Goal: Information Seeking & Learning: Learn about a topic

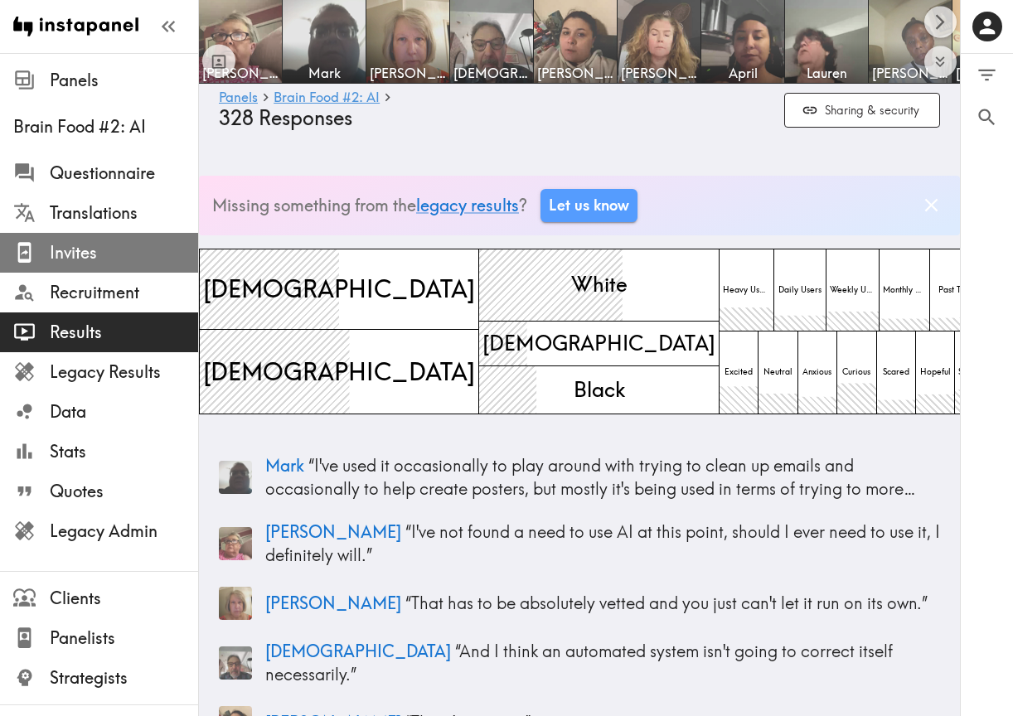
click at [115, 255] on span "Invites" at bounding box center [124, 252] width 148 height 23
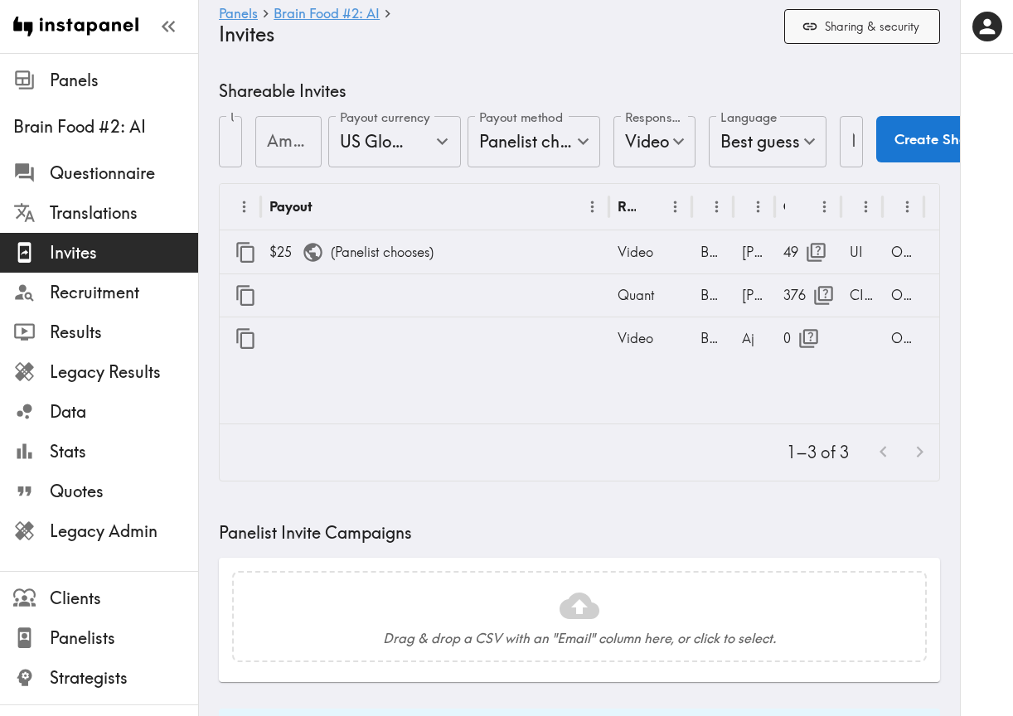
click at [848, 22] on button "Sharing & security" at bounding box center [862, 27] width 156 height 36
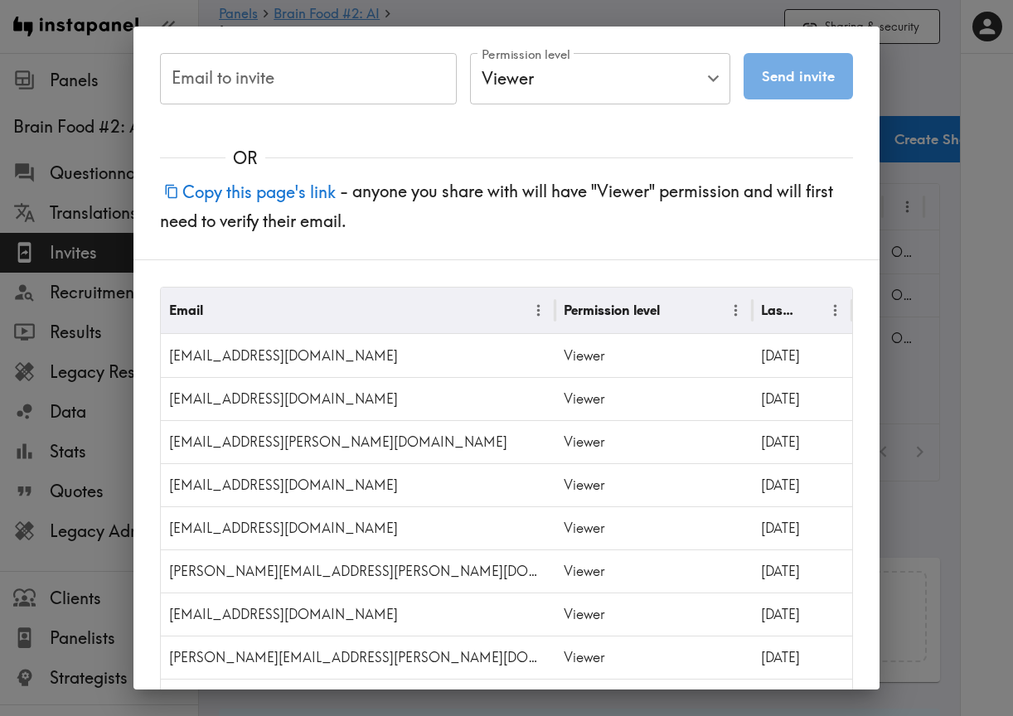
click at [104, 109] on div "Email to invite Email to invite Permission level Viewer Viewer Permission level…" at bounding box center [506, 358] width 1013 height 716
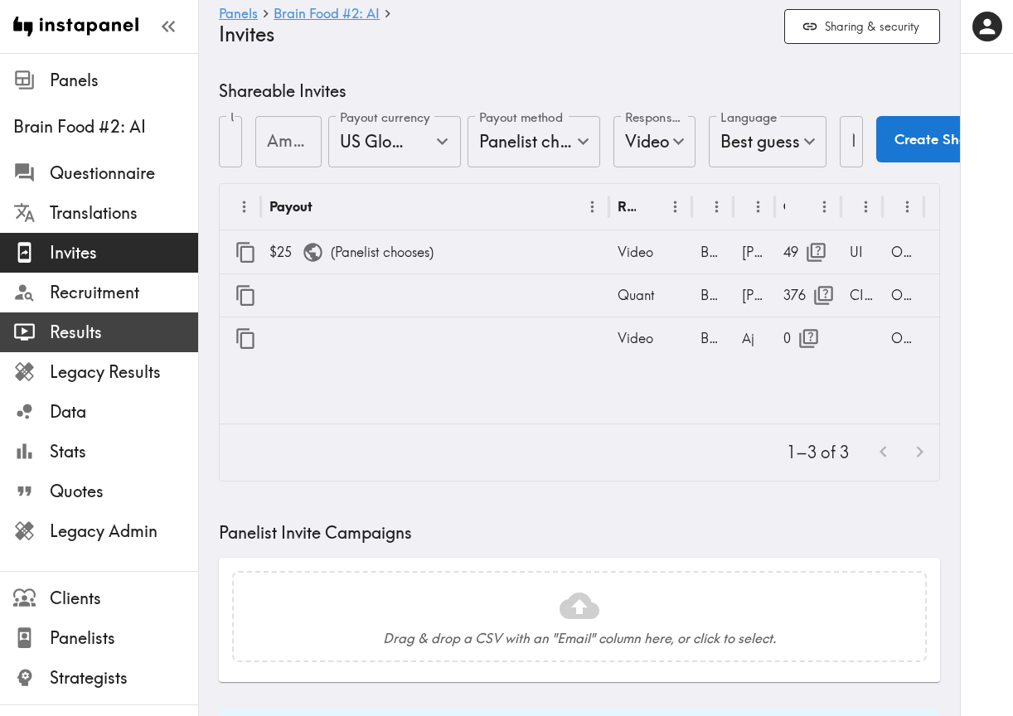
click at [108, 327] on span "Results" at bounding box center [124, 332] width 148 height 23
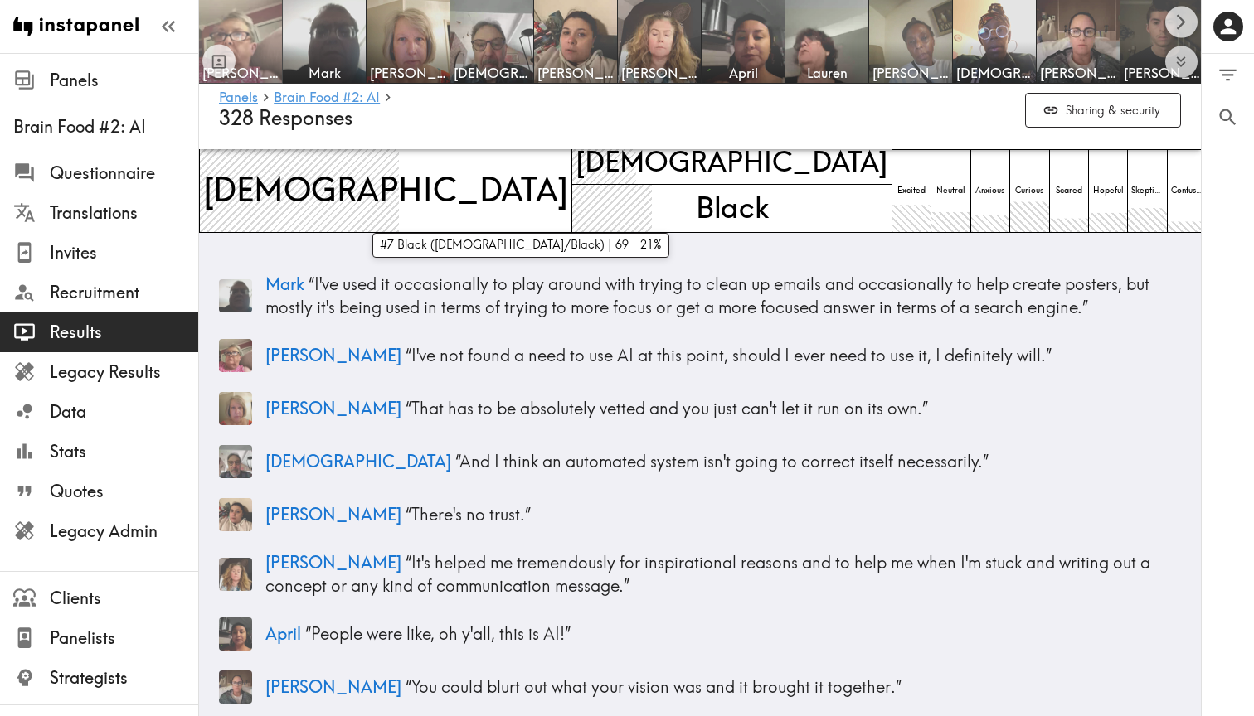
scroll to position [193, 0]
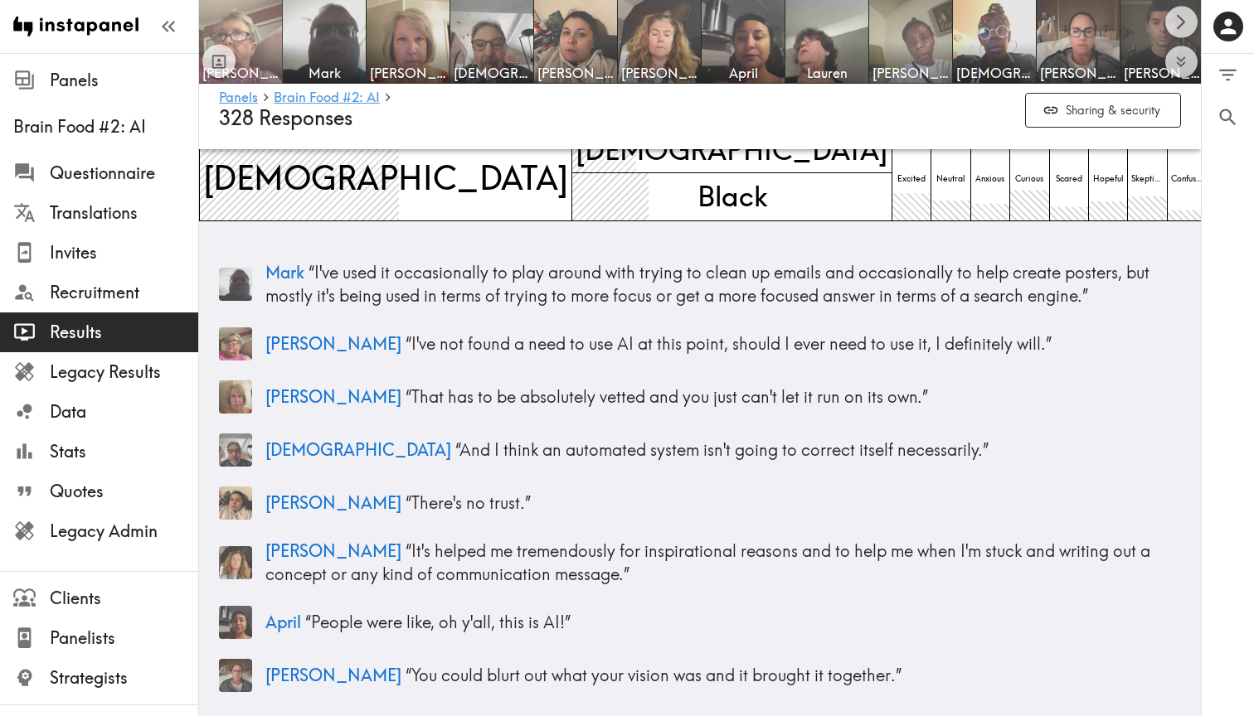
click at [253, 27] on img at bounding box center [240, 41] width 87 height 87
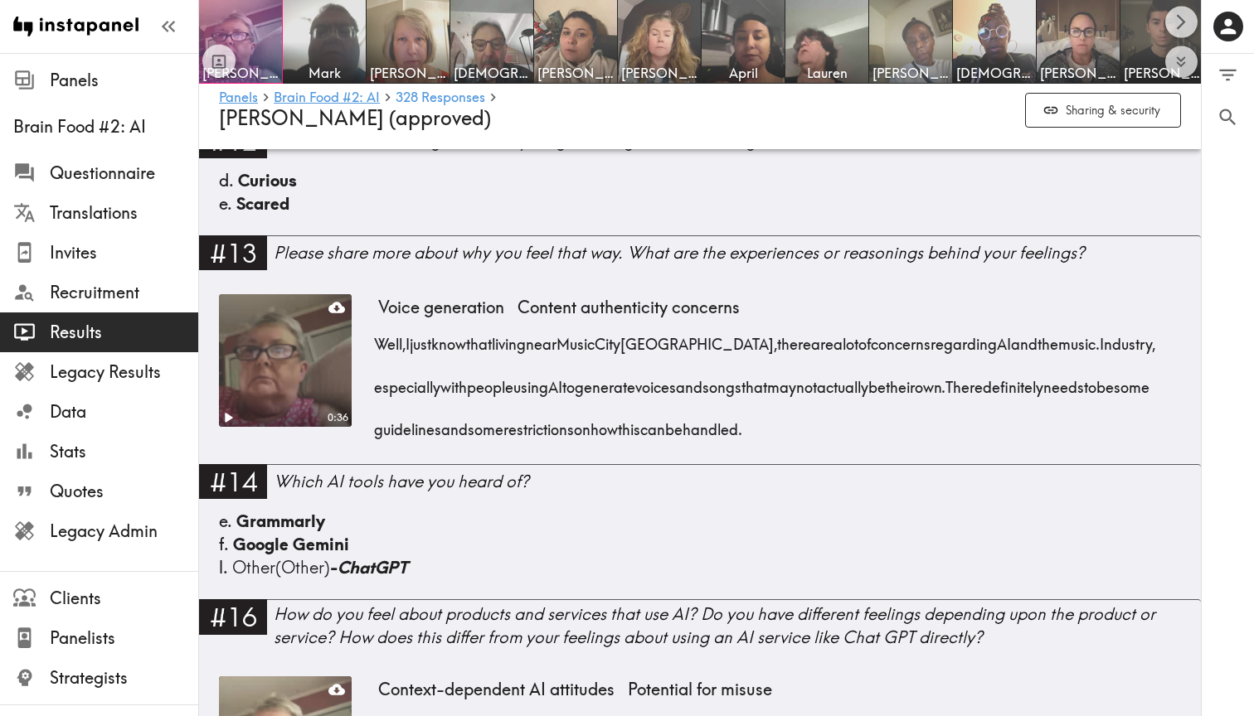
click at [284, 357] on video at bounding box center [285, 360] width 139 height 139
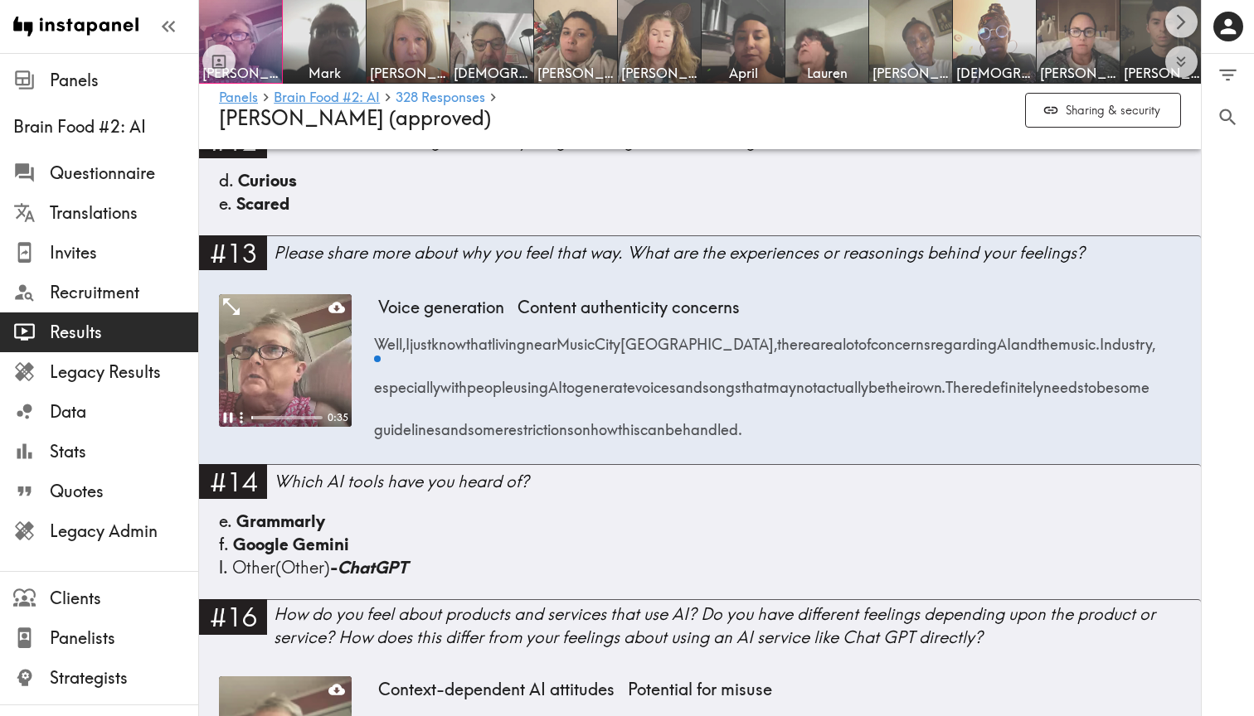
click at [224, 296] on icon "Expand" at bounding box center [232, 307] width 22 height 22
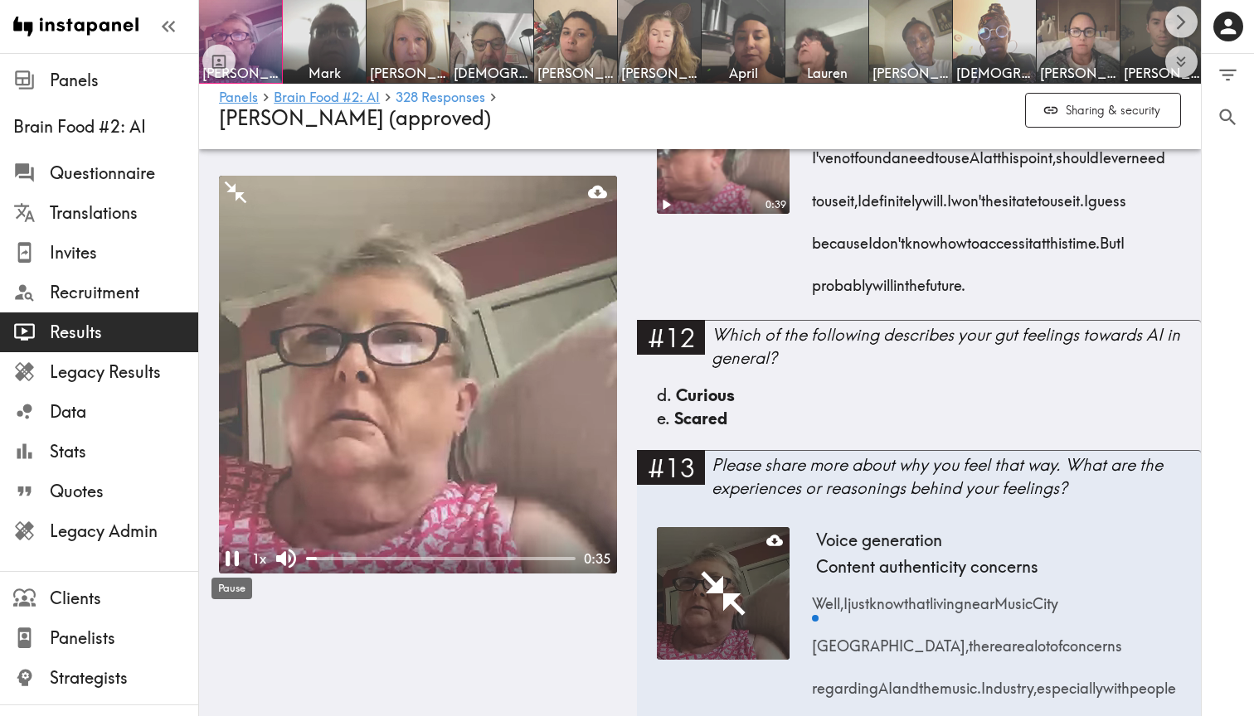
click at [230, 573] on div "Pause" at bounding box center [232, 583] width 44 height 35
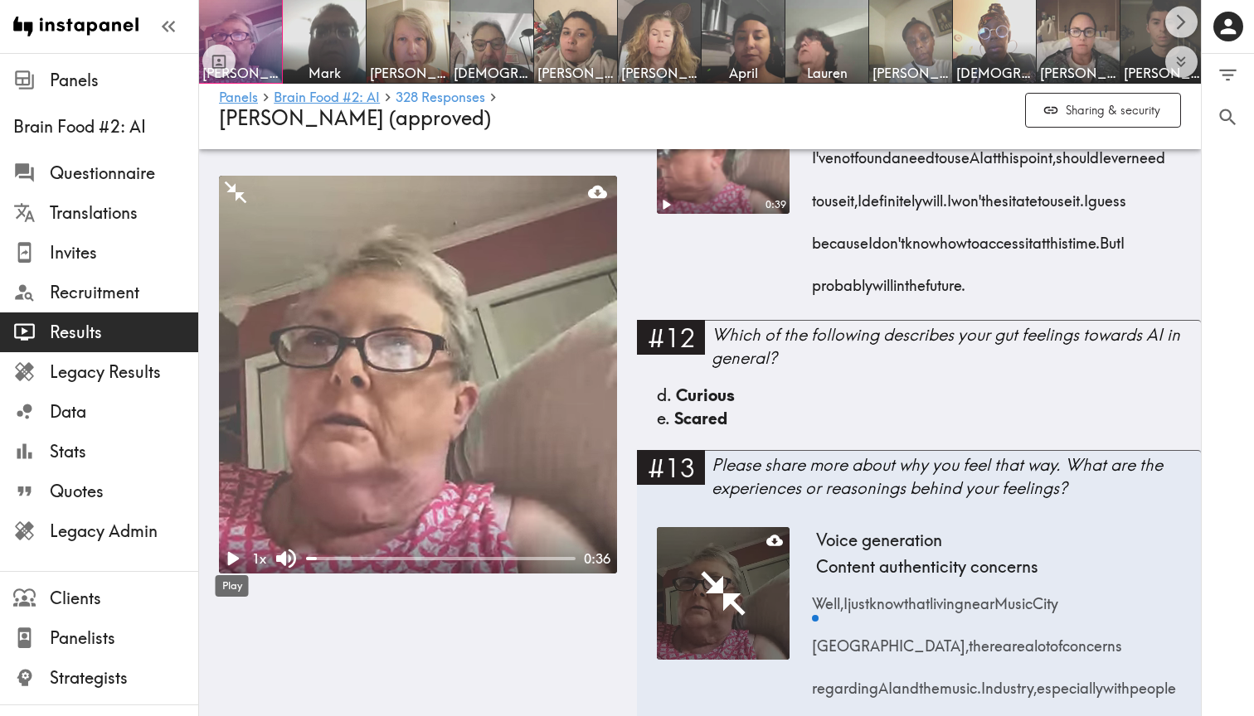
click at [230, 565] on div "Play" at bounding box center [232, 581] width 36 height 35
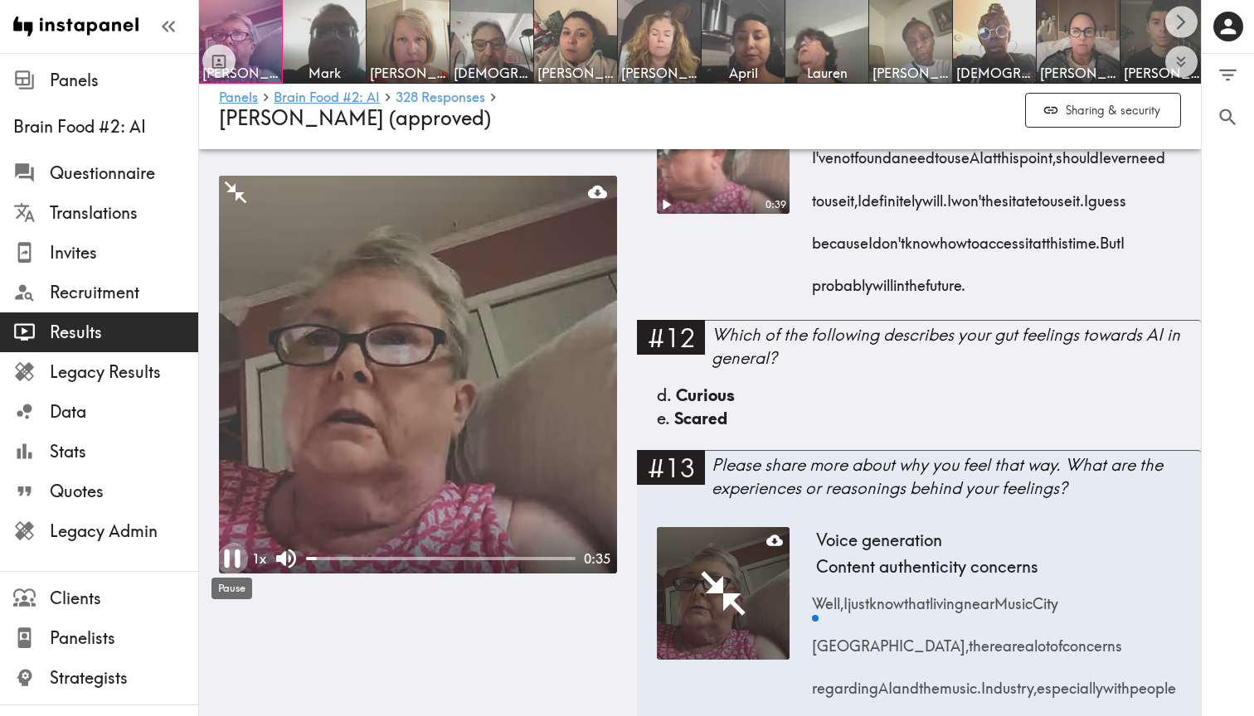
click at [230, 561] on icon "Pause" at bounding box center [232, 559] width 32 height 32
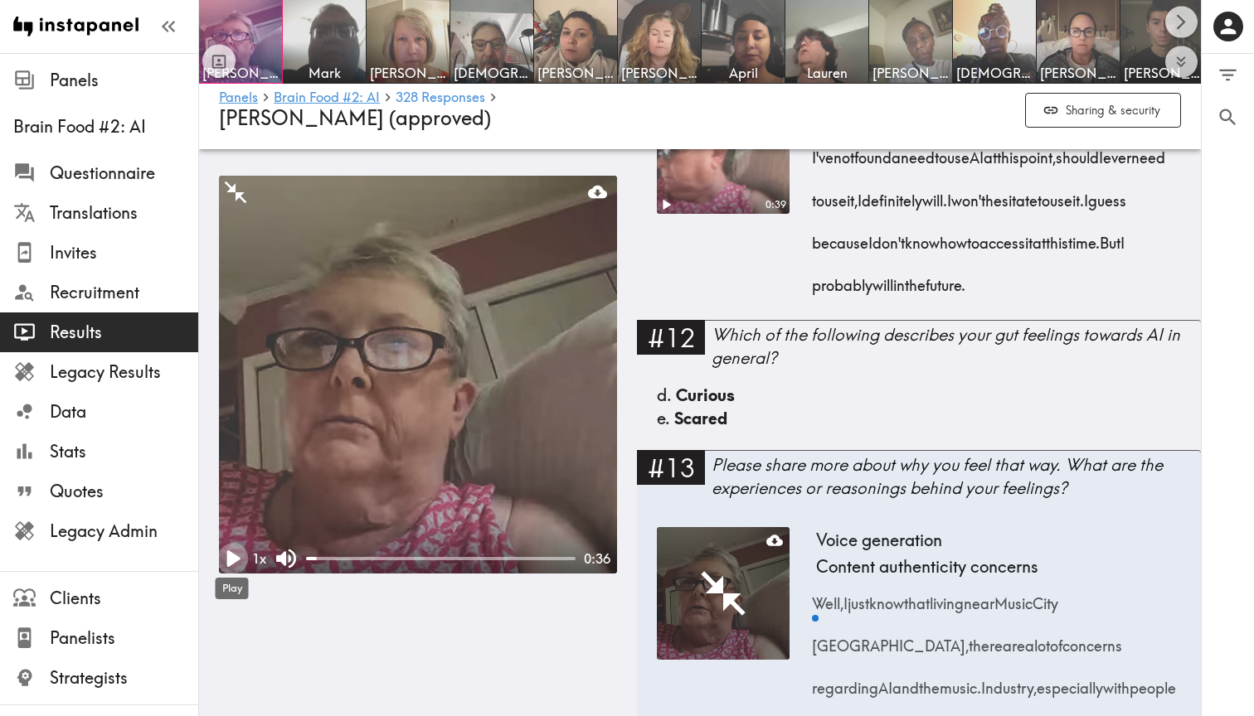
click at [230, 561] on icon "Play" at bounding box center [233, 559] width 13 height 17
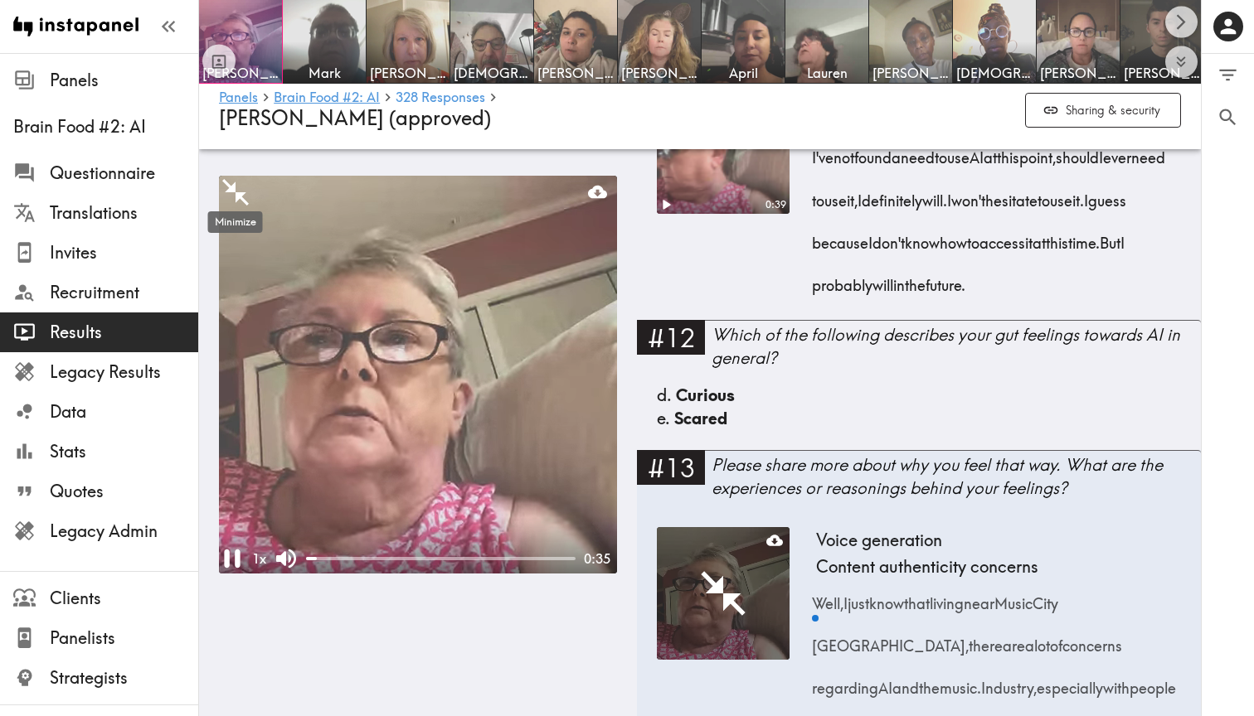
click at [231, 188] on icon "Minimize" at bounding box center [235, 192] width 27 height 27
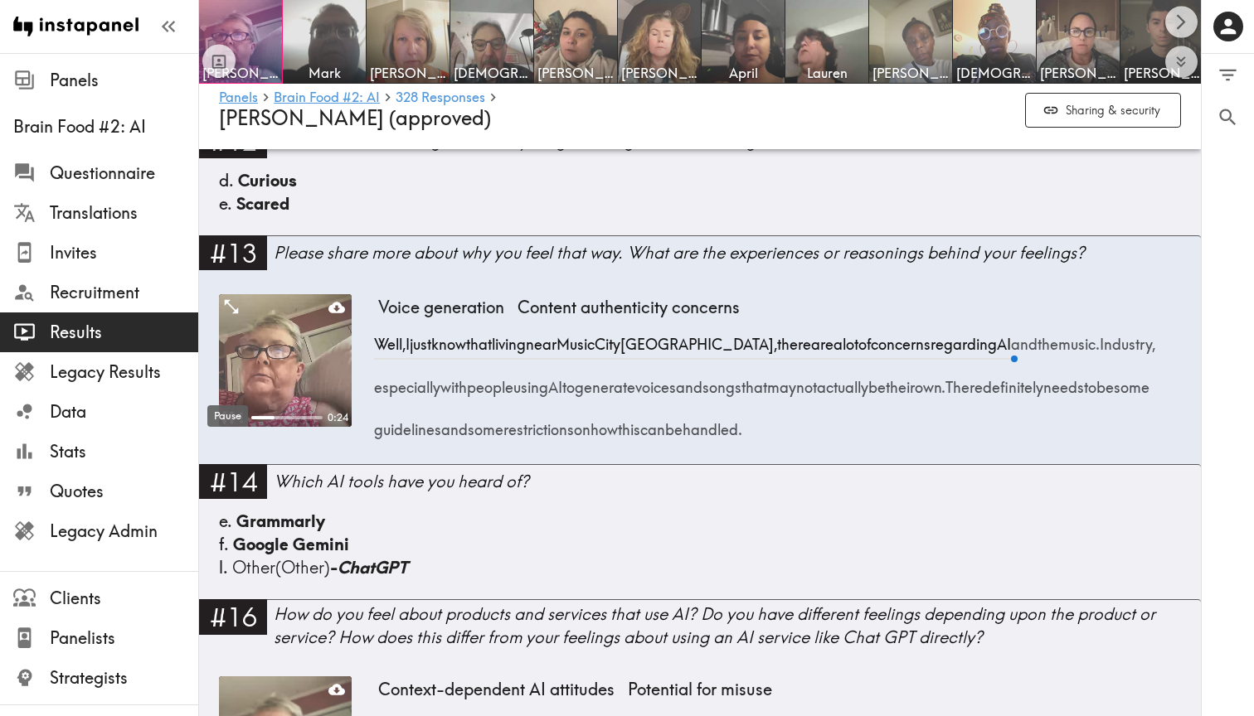
click at [225, 412] on icon "Pause" at bounding box center [227, 418] width 11 height 12
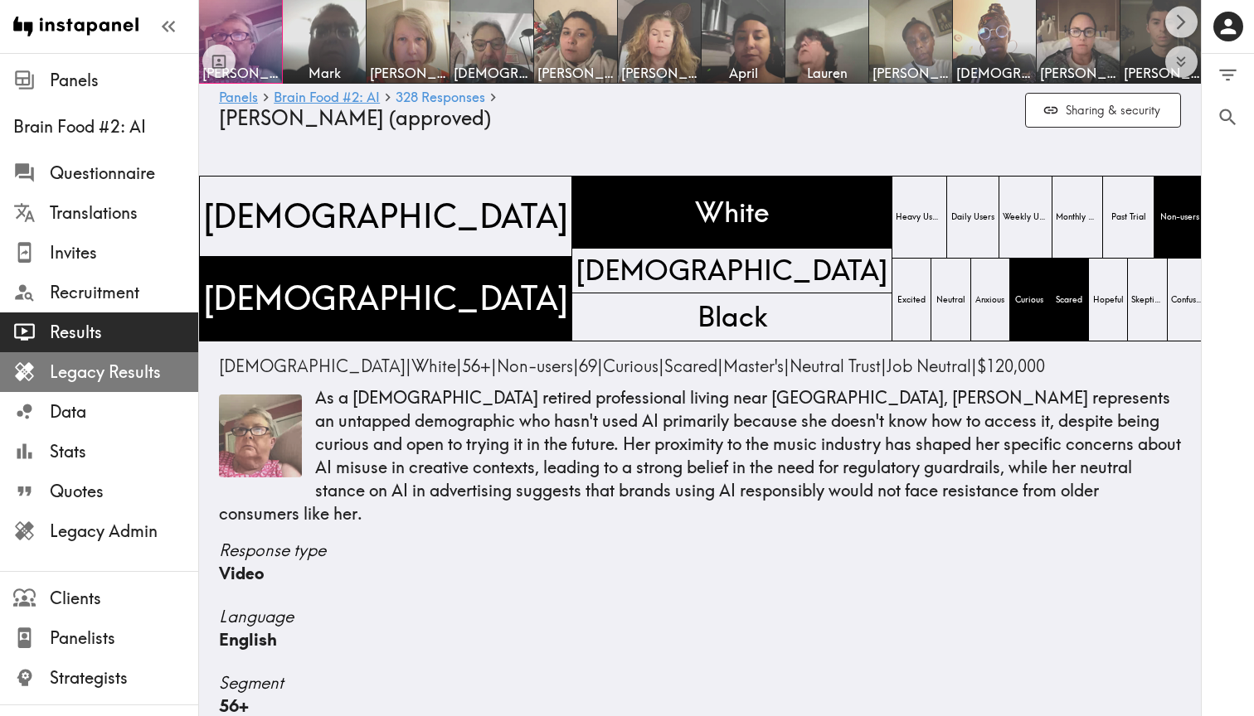
click at [119, 381] on span "Legacy Results" at bounding box center [124, 372] width 148 height 23
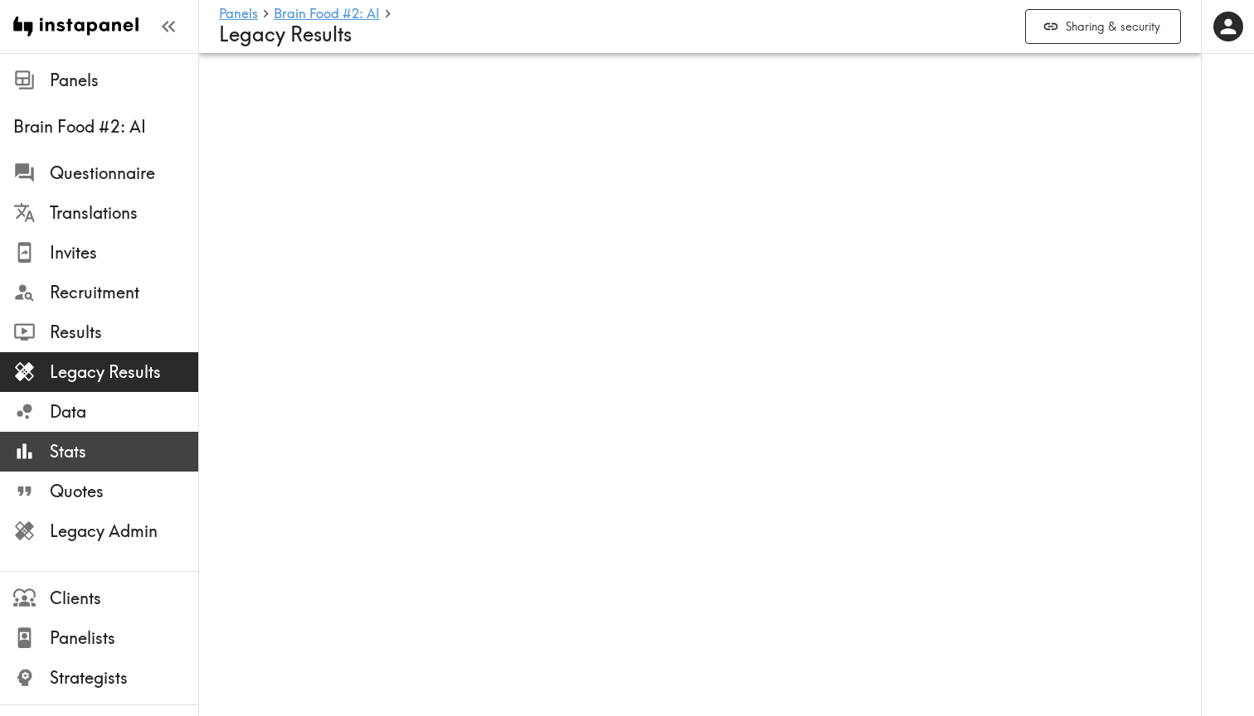
click at [121, 454] on span "Stats" at bounding box center [124, 451] width 148 height 23
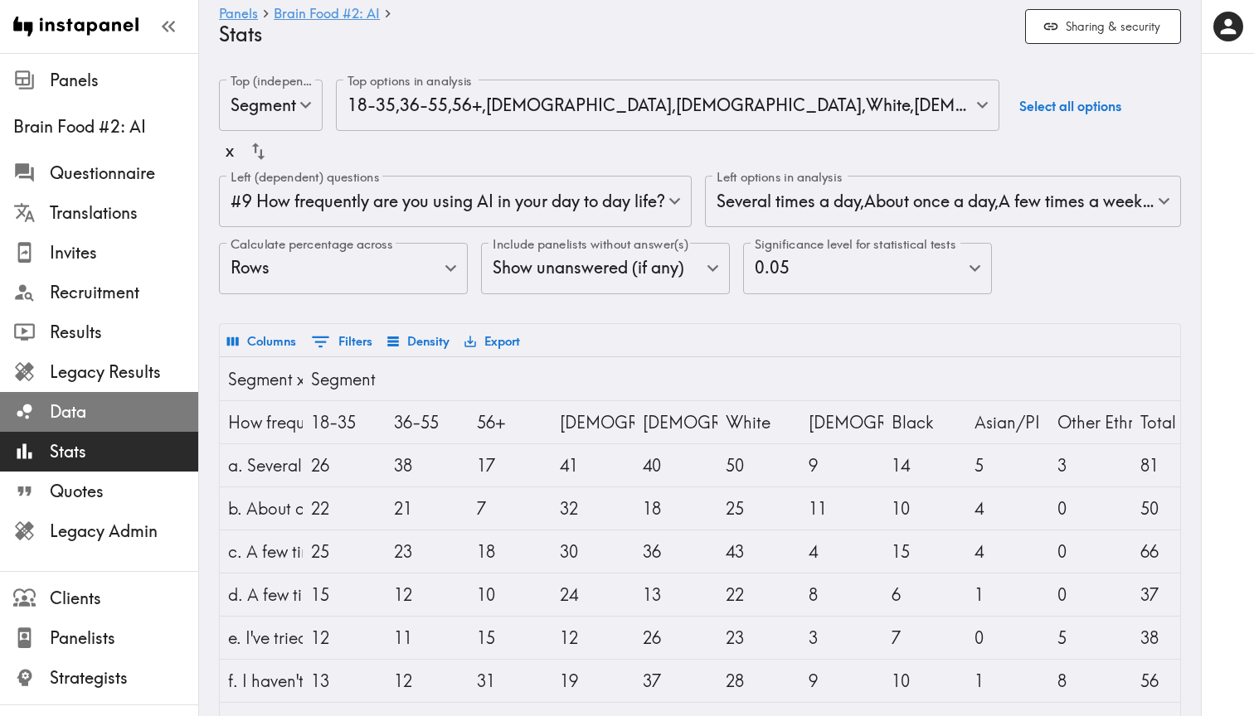
click at [69, 414] on span "Data" at bounding box center [124, 411] width 148 height 23
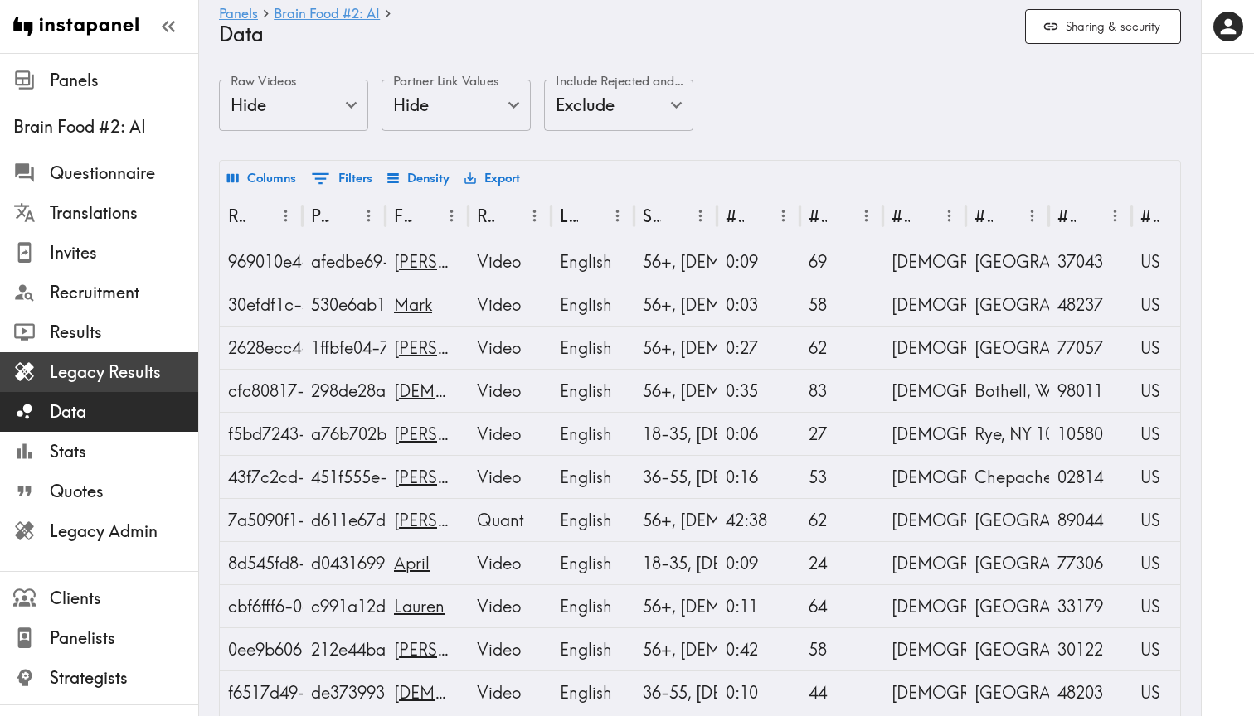
click at [109, 381] on span "Legacy Results" at bounding box center [124, 372] width 148 height 23
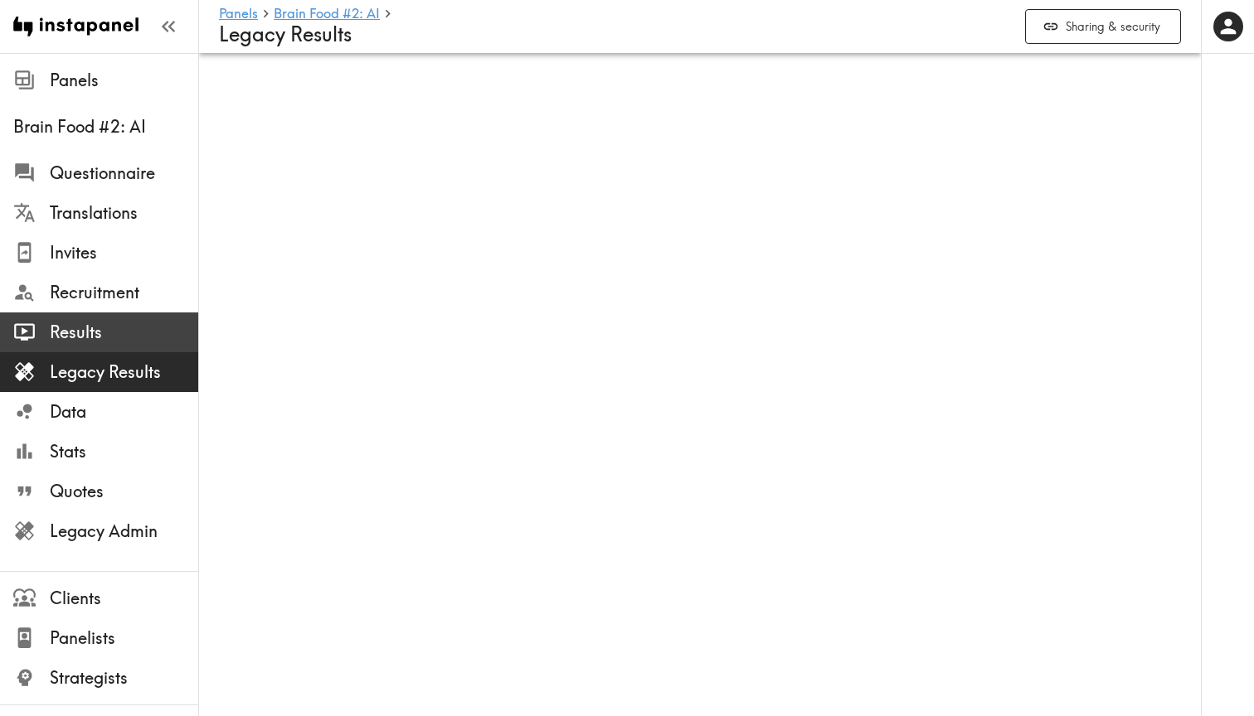
click at [116, 327] on span "Results" at bounding box center [124, 332] width 148 height 23
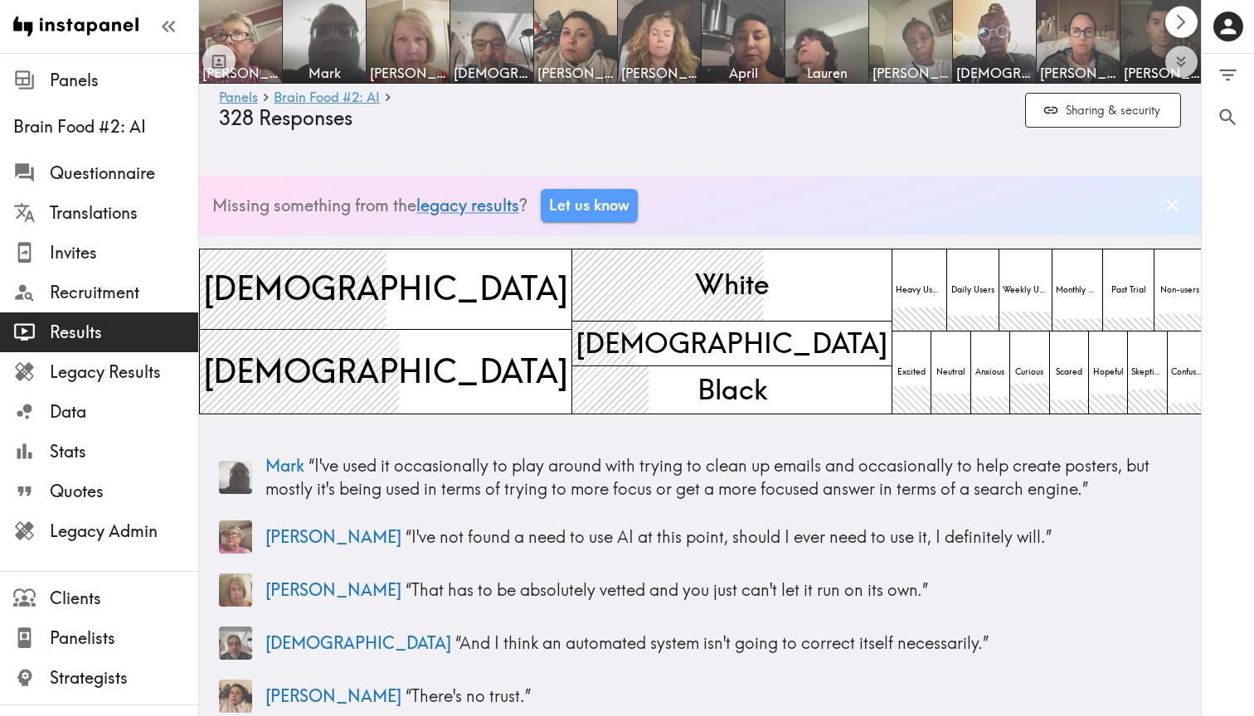
click at [1012, 22] on icon "Scroll right" at bounding box center [1181, 21] width 19 height 19
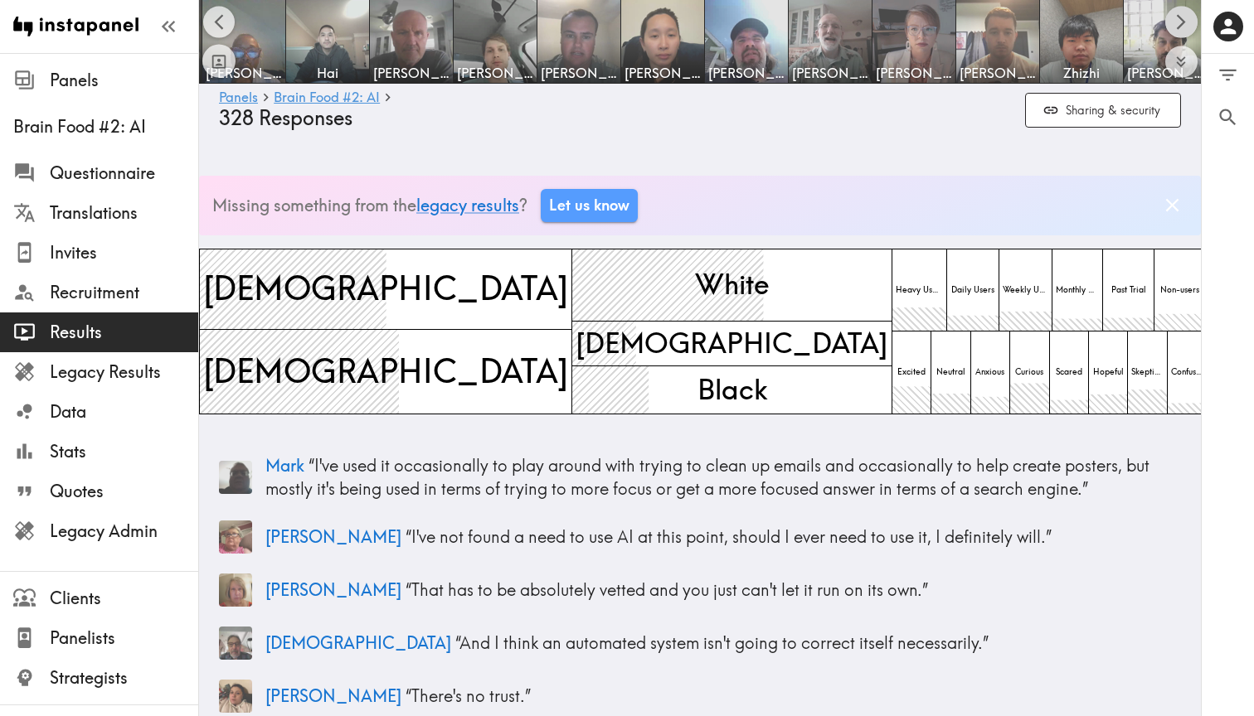
click at [1012, 22] on icon "Scroll right" at bounding box center [1181, 21] width 19 height 19
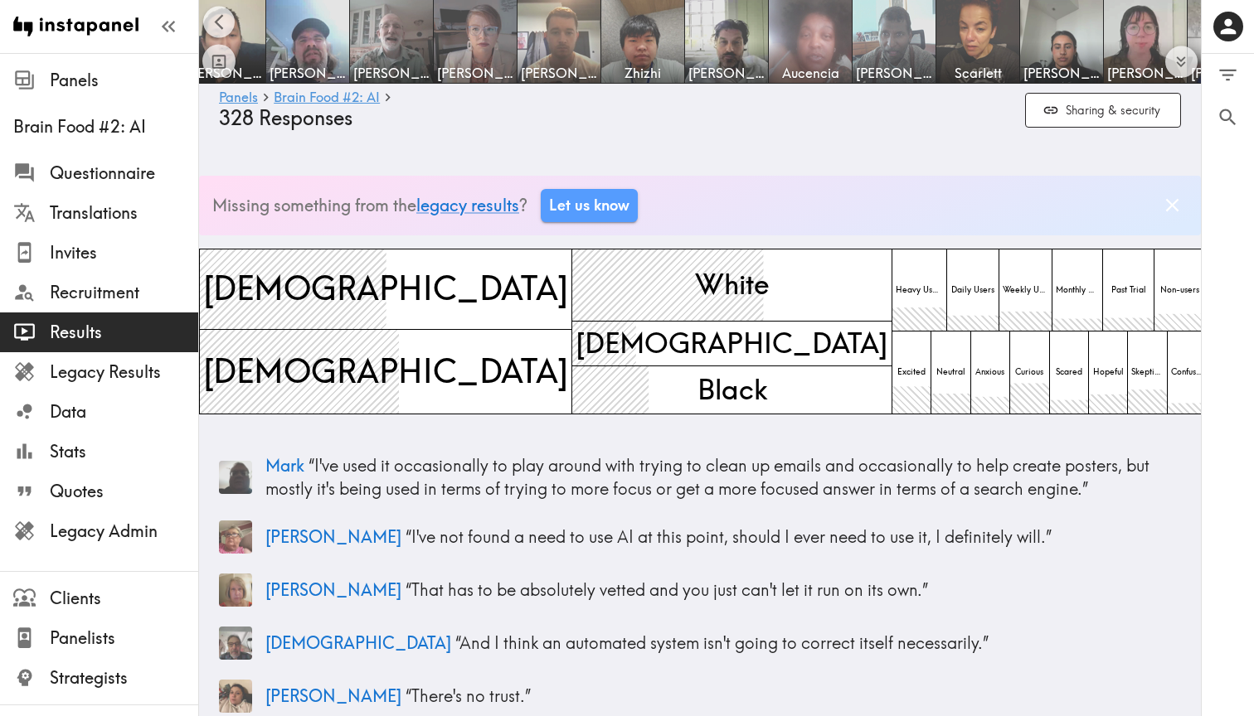
scroll to position [0, 1511]
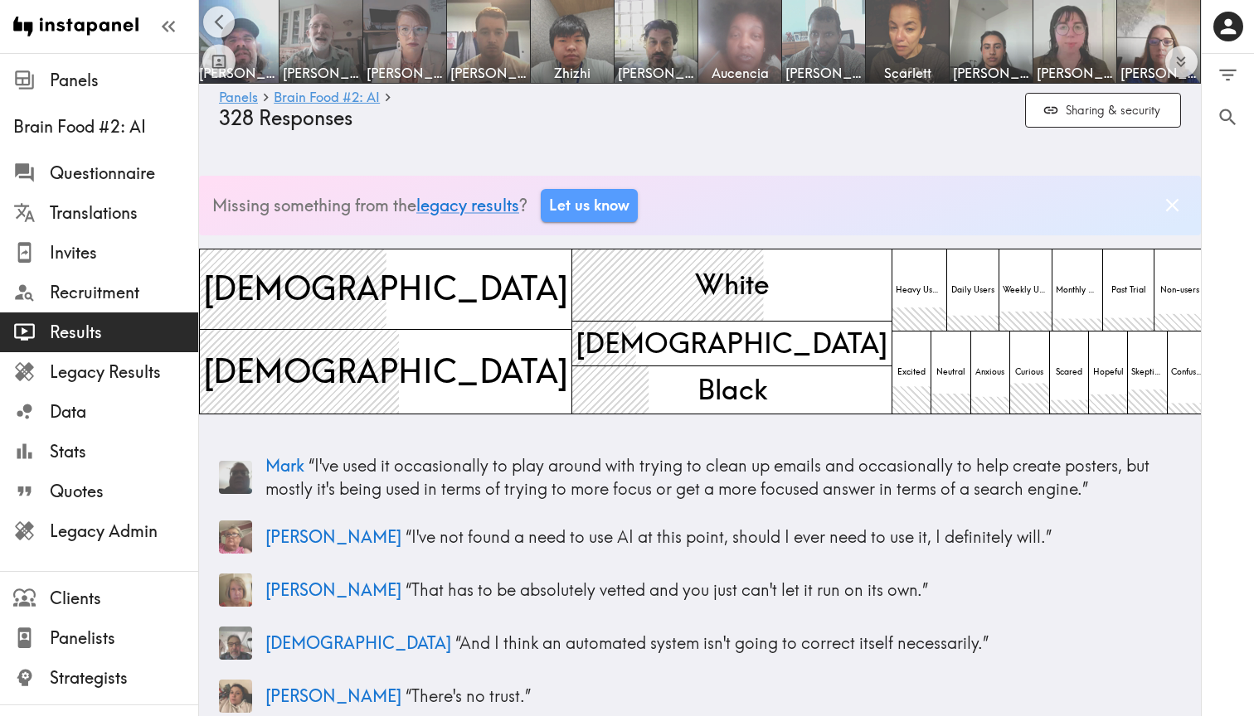
click at [1012, 22] on img at bounding box center [1158, 41] width 83 height 83
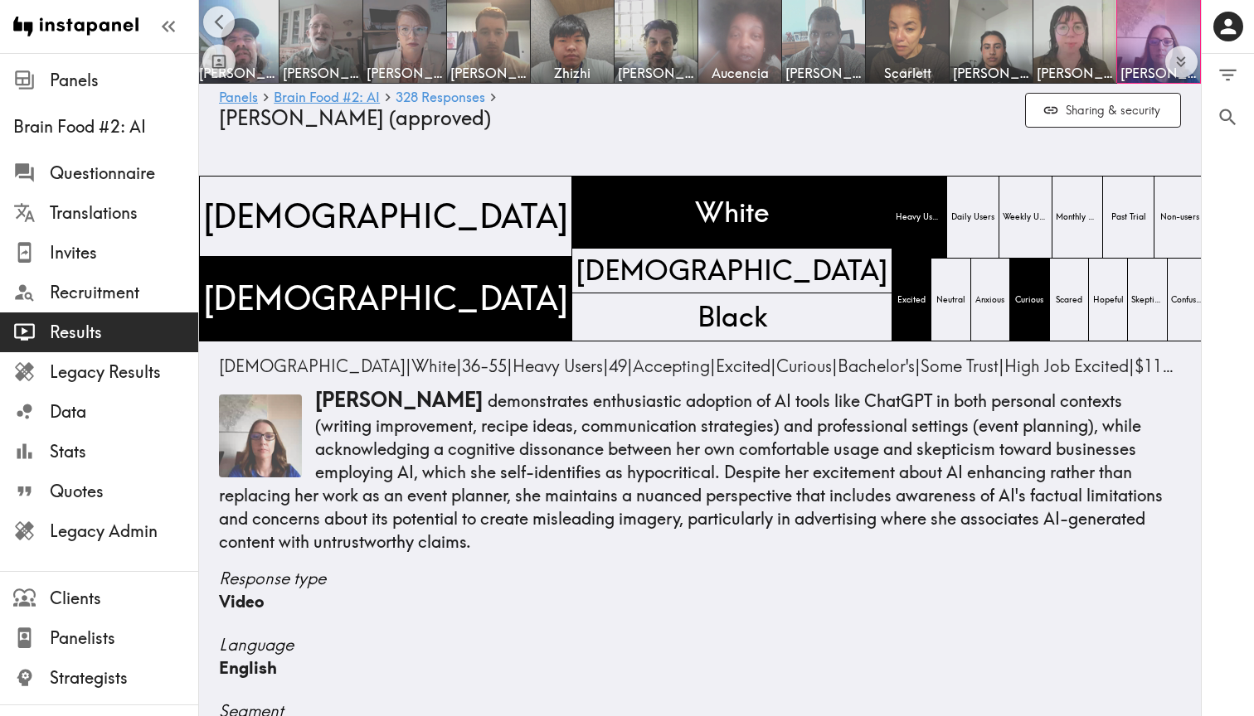
click at [87, 334] on span "Results" at bounding box center [124, 332] width 148 height 23
click at [107, 328] on span "Results" at bounding box center [124, 332] width 148 height 23
click at [94, 381] on span "Legacy Results" at bounding box center [124, 372] width 148 height 23
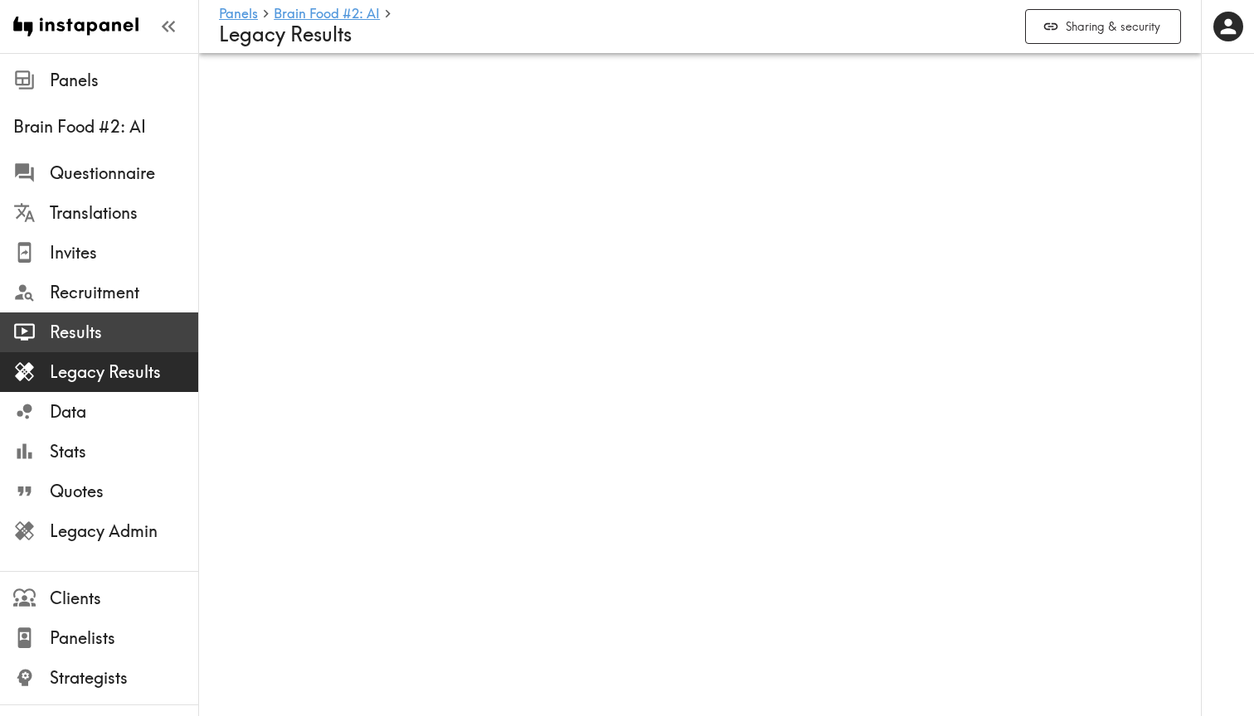
click at [95, 328] on span "Results" at bounding box center [124, 332] width 148 height 23
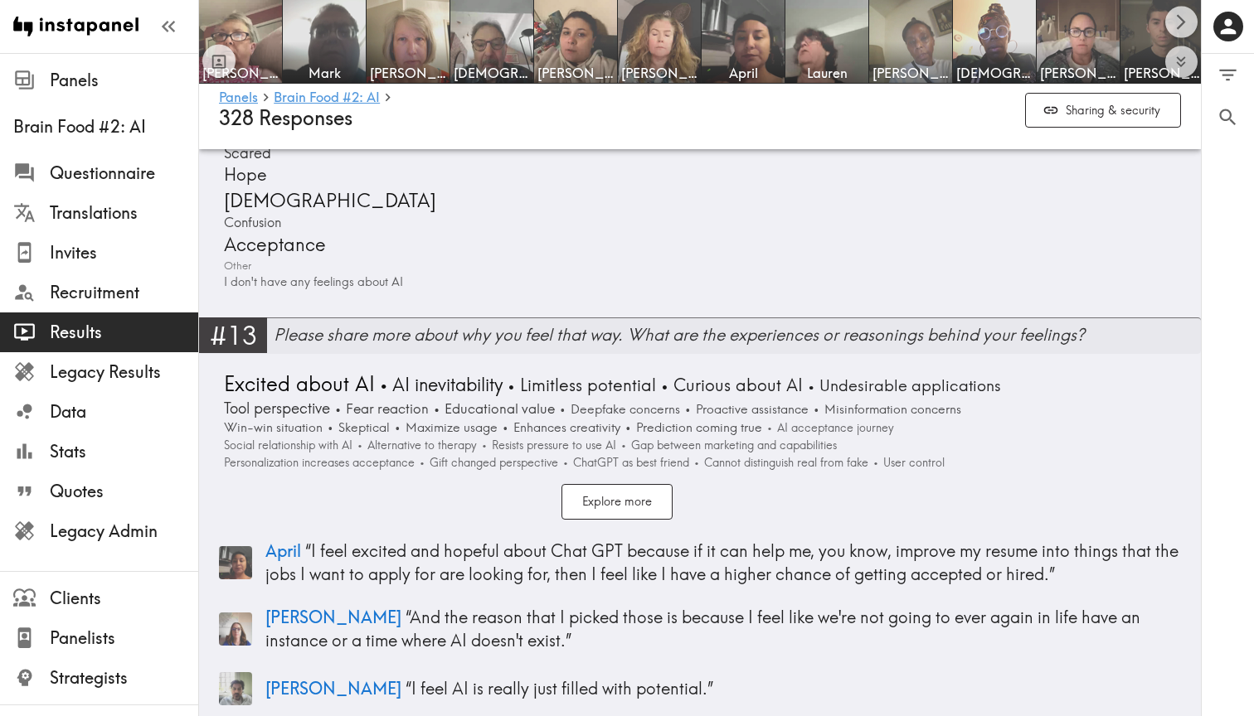
scroll to position [4589, 0]
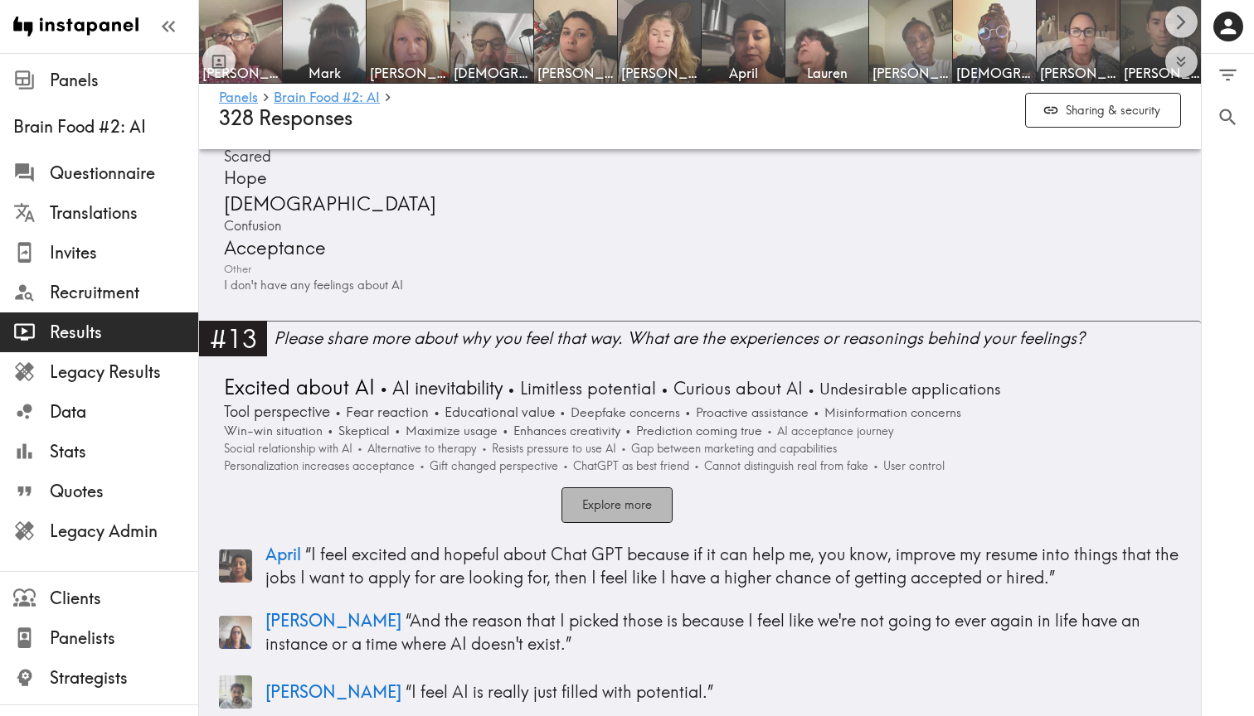
click at [639, 488] on button "Explore more" at bounding box center [616, 506] width 111 height 36
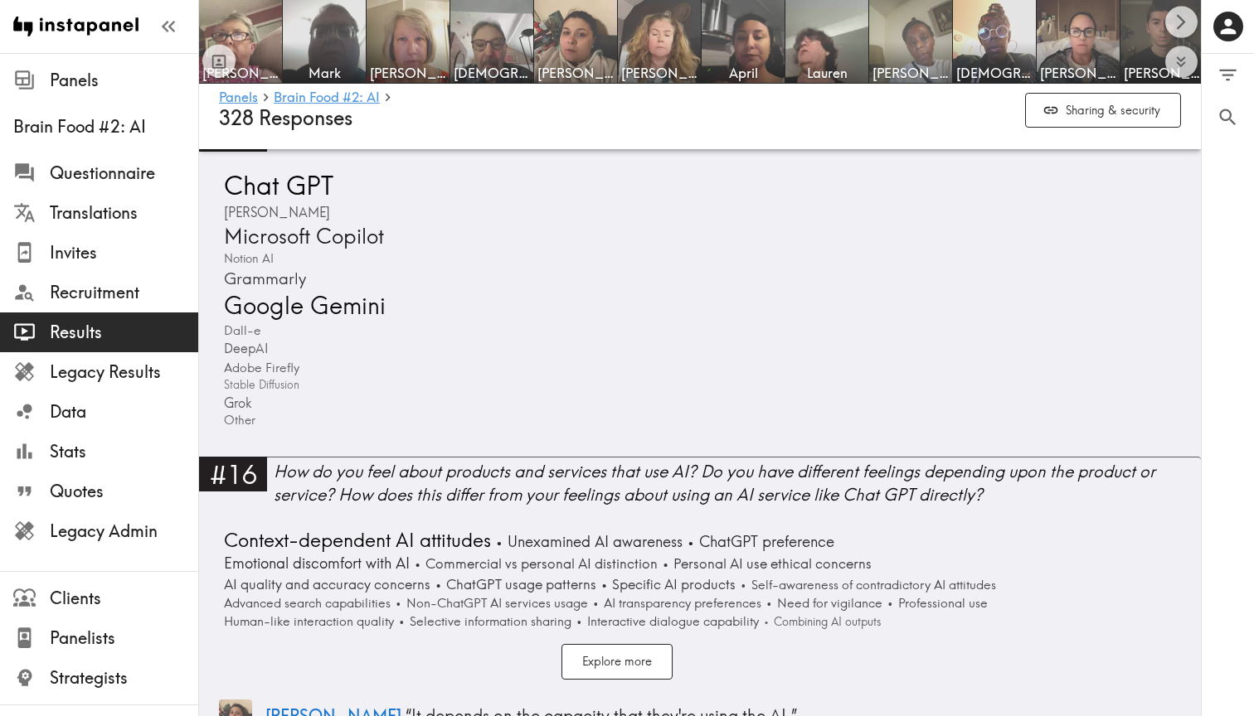
scroll to position [5999, 0]
